Goal: Information Seeking & Learning: Learn about a topic

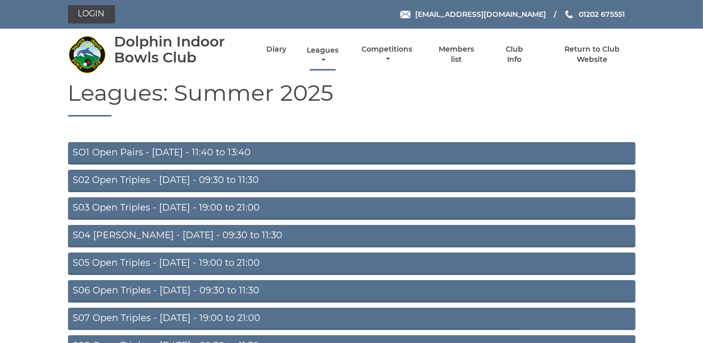
click at [314, 48] on link "Leagues" at bounding box center [322, 55] width 37 height 20
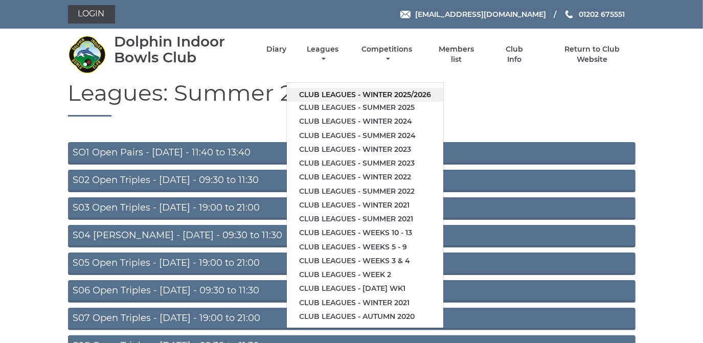
click at [324, 92] on link "Club leagues - Winter 2025/2026" at bounding box center [365, 95] width 156 height 14
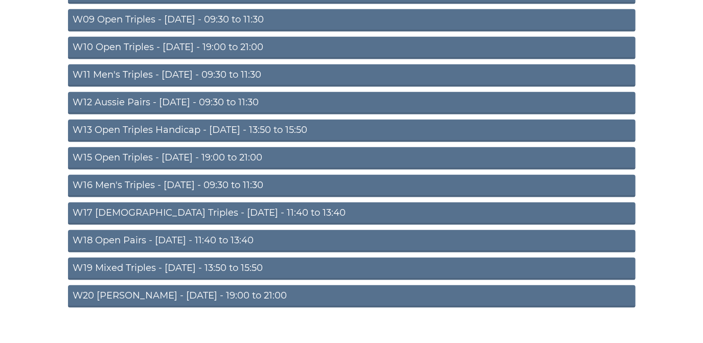
scroll to position [335, 0]
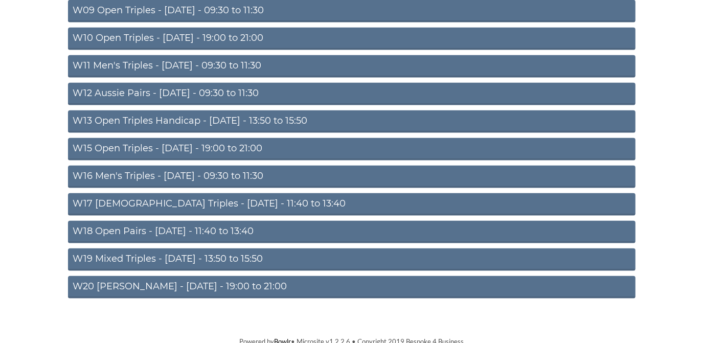
click at [233, 145] on link "W15 Open Triples - [DATE] - 19:00 to 21:00" at bounding box center [351, 149] width 567 height 22
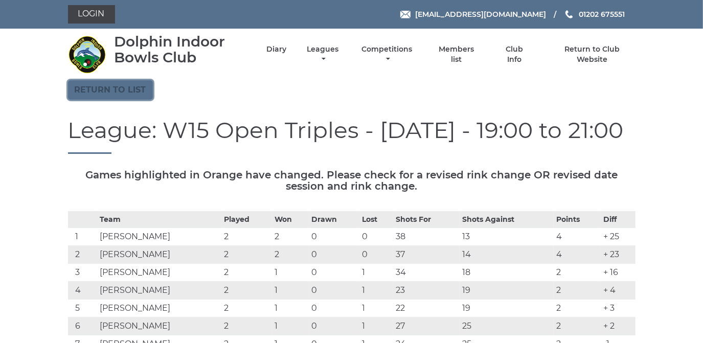
click at [104, 88] on link "Return to list" at bounding box center [110, 89] width 85 height 19
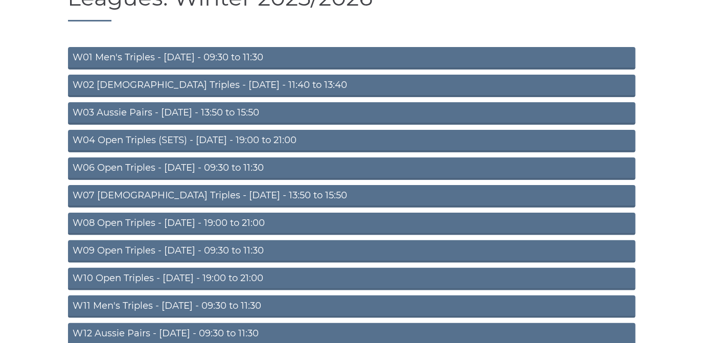
scroll to position [139, 0]
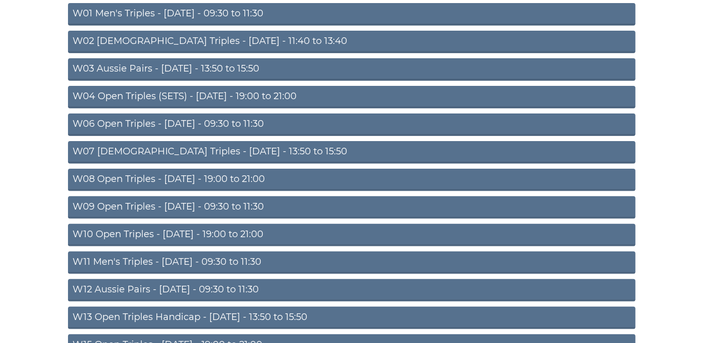
click at [189, 234] on link "W10 Open Triples - [DATE] - 19:00 to 21:00" at bounding box center [351, 235] width 567 height 22
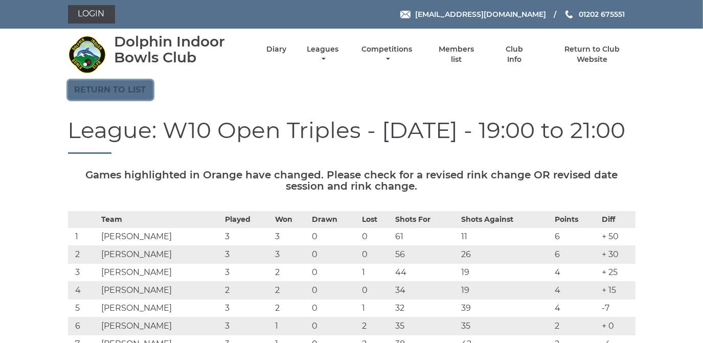
click at [112, 88] on link "Return to list" at bounding box center [110, 89] width 85 height 19
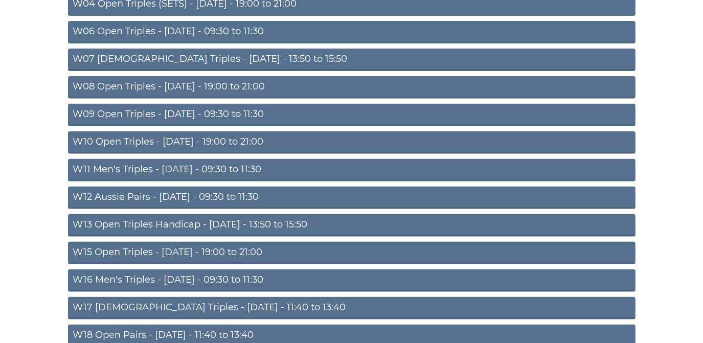
scroll to position [232, 0]
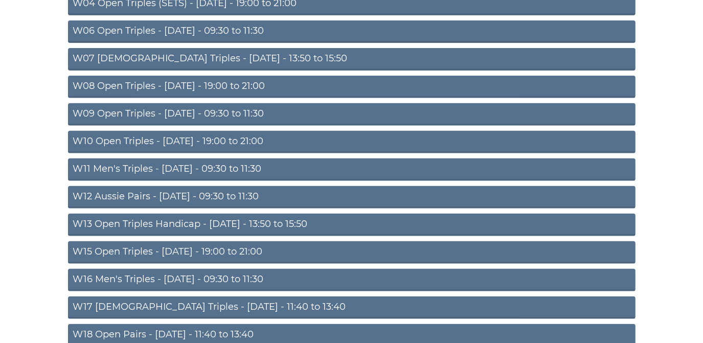
click at [225, 247] on link "W15 Open Triples - Thursday - 19:00 to 21:00" at bounding box center [351, 252] width 567 height 22
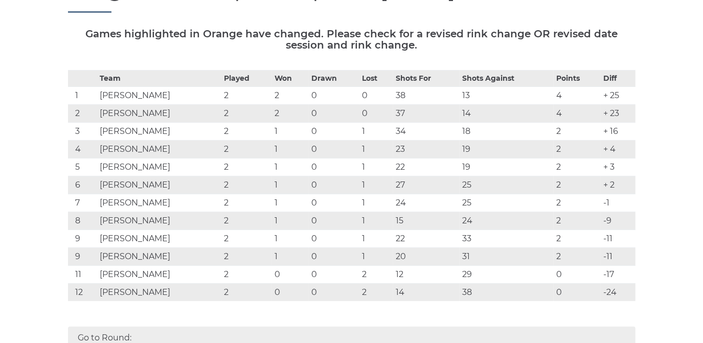
scroll to position [46, 0]
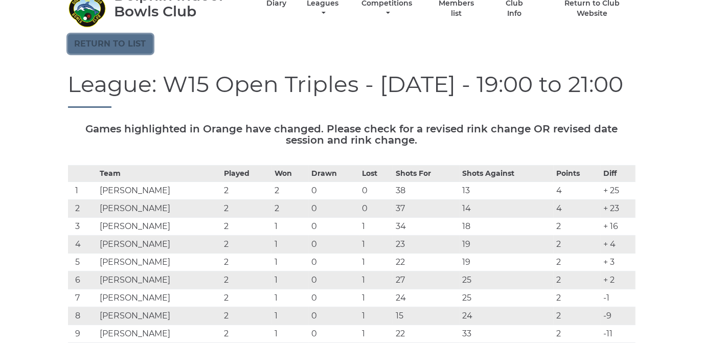
click at [126, 45] on link "Return to list" at bounding box center [110, 43] width 85 height 19
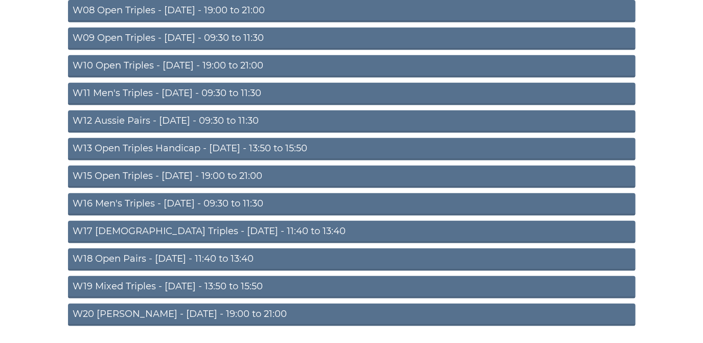
scroll to position [325, 0]
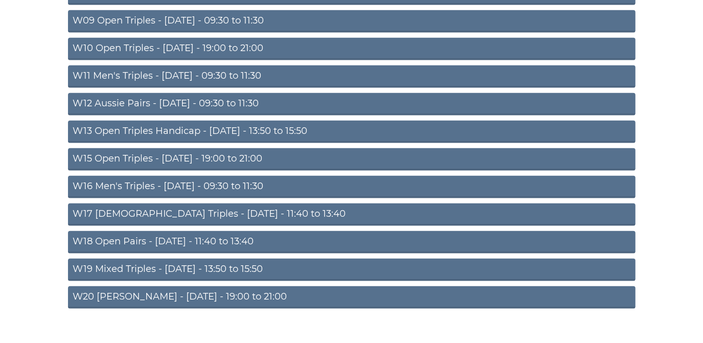
click at [220, 293] on link "W20 [PERSON_NAME] - [DATE] - 19:00 to 21:00" at bounding box center [351, 297] width 567 height 22
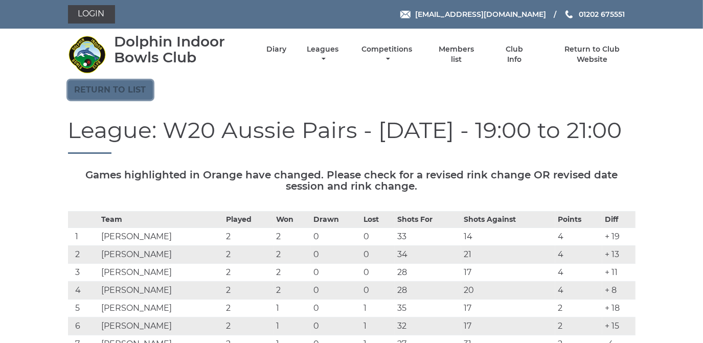
click at [128, 85] on link "Return to list" at bounding box center [110, 89] width 85 height 19
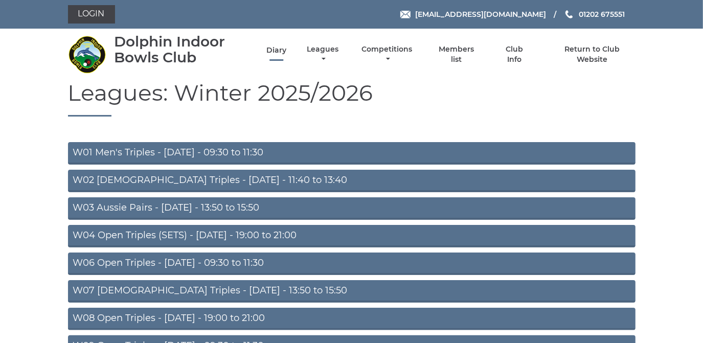
click at [279, 49] on link "Diary" at bounding box center [276, 50] width 20 height 10
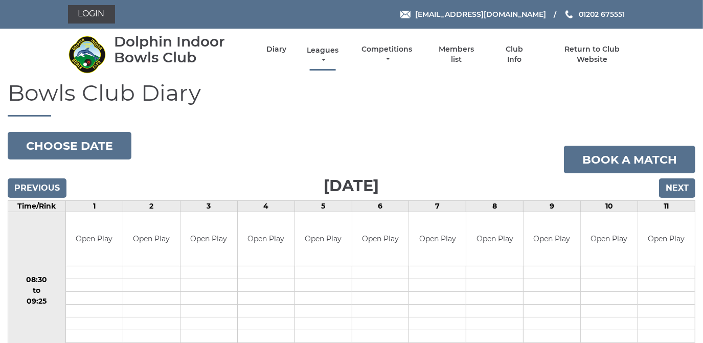
click at [317, 53] on link "Leagues" at bounding box center [322, 55] width 37 height 20
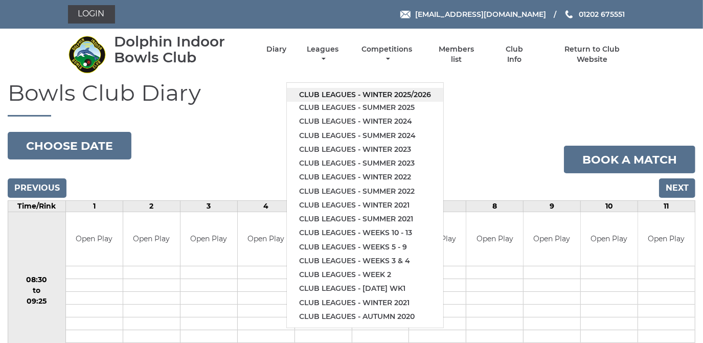
click at [321, 92] on link "Club leagues - Winter 2025/2026" at bounding box center [365, 95] width 156 height 14
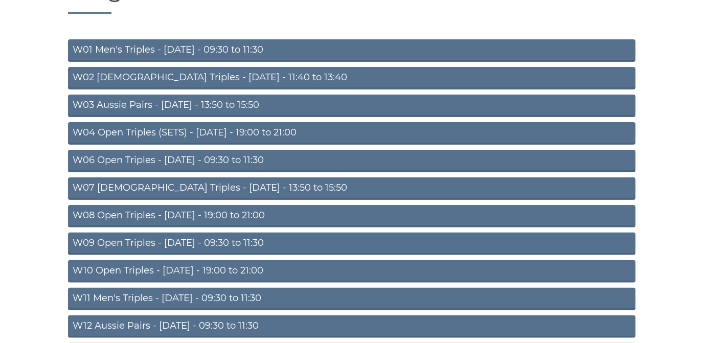
scroll to position [93, 0]
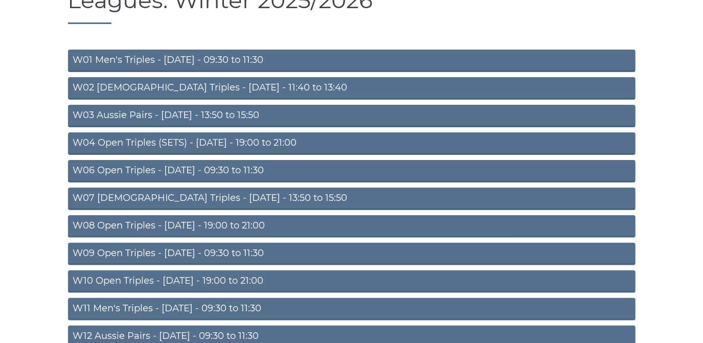
click at [227, 223] on link "W08 Open Triples - [DATE] - 19:00 to 21:00" at bounding box center [351, 226] width 567 height 22
